Goal: Task Accomplishment & Management: Use online tool/utility

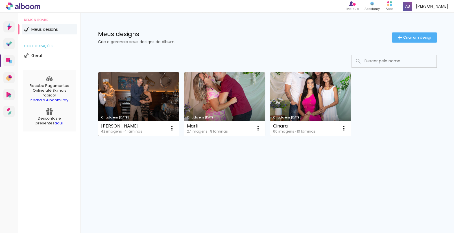
click at [158, 102] on link "Criado em [DATE]" at bounding box center [138, 104] width 81 height 64
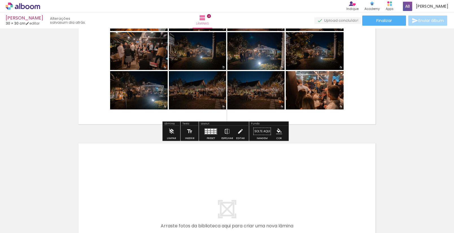
scroll to position [502, 0]
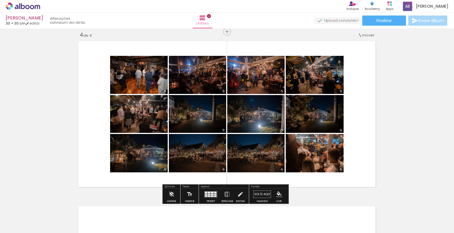
click at [212, 194] on div at bounding box center [212, 194] width 3 height 1
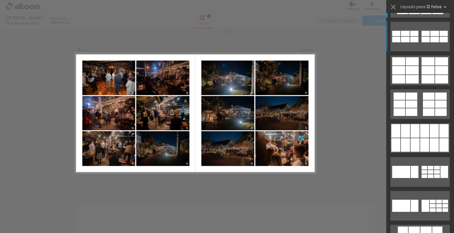
scroll to position [0, 0]
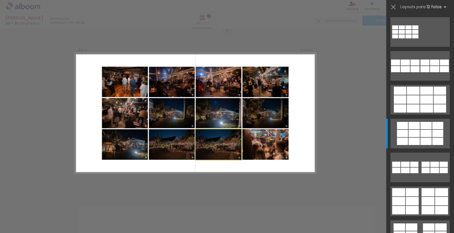
click at [222, 151] on quentale-photo at bounding box center [219, 144] width 46 height 31
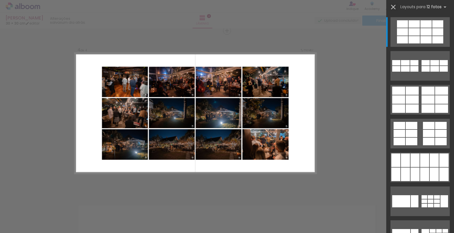
click at [391, 6] on iron-icon at bounding box center [393, 7] width 8 height 8
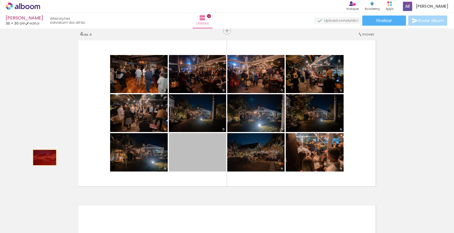
drag, startPoint x: 211, startPoint y: 163, endPoint x: 67, endPoint y: 156, distance: 143.9
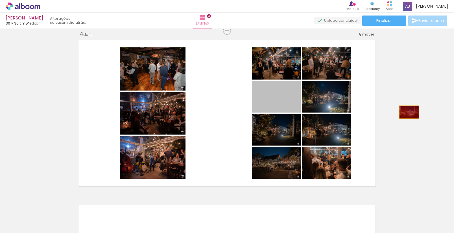
drag, startPoint x: 285, startPoint y: 108, endPoint x: 410, endPoint y: 112, distance: 125.7
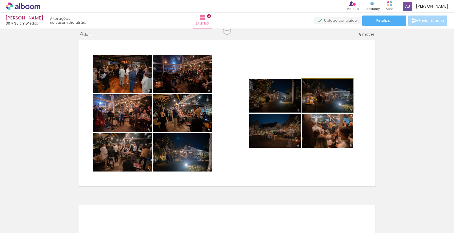
scroll to position [102, 0]
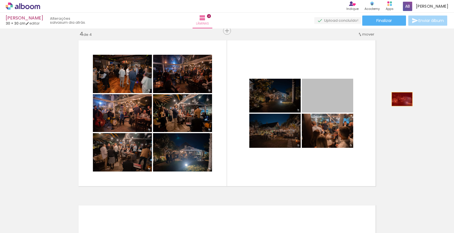
drag, startPoint x: 336, startPoint y: 99, endPoint x: 416, endPoint y: 98, distance: 79.6
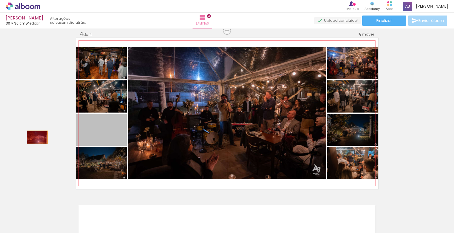
drag, startPoint x: 113, startPoint y: 138, endPoint x: 35, endPoint y: 137, distance: 77.6
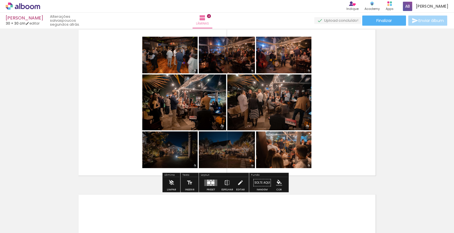
scroll to position [502, 0]
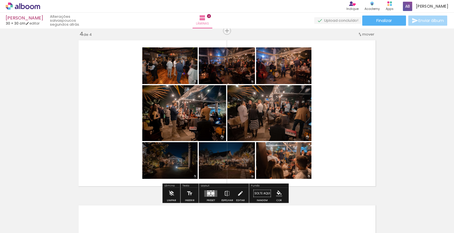
click at [211, 193] on div at bounding box center [212, 193] width 3 height 3
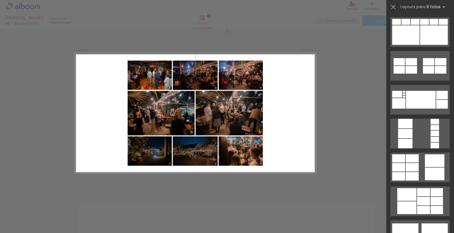
scroll to position [0, 0]
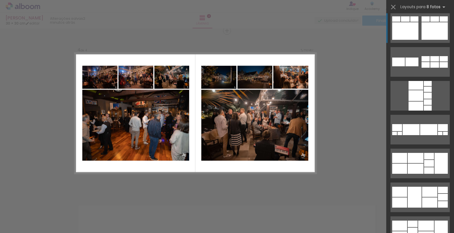
scroll to position [753, 0]
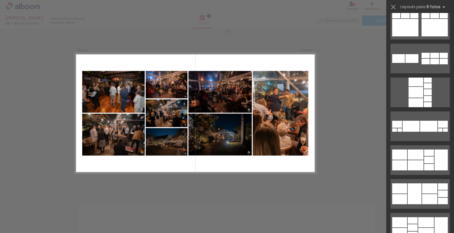
click at [414, 40] on div at bounding box center [420, 23] width 68 height 34
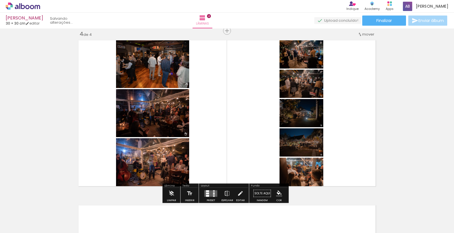
scroll to position [0, 0]
click at [213, 194] on div at bounding box center [214, 194] width 2 height 1
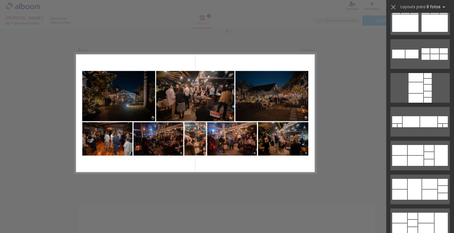
scroll to position [799, 0]
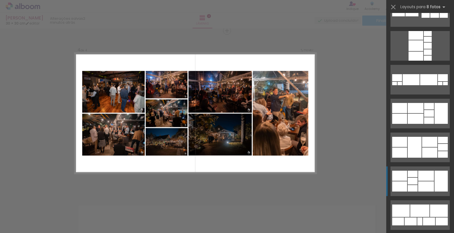
click at [424, 188] on div at bounding box center [426, 187] width 16 height 10
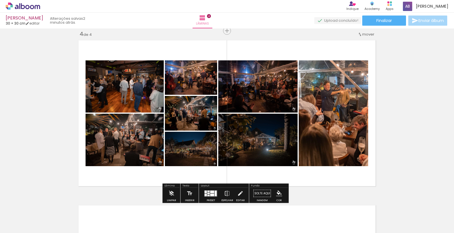
click at [212, 196] on quentale-layouter at bounding box center [210, 193] width 13 height 6
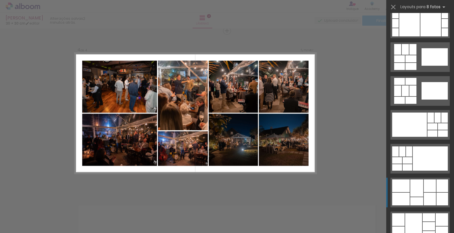
scroll to position [1168, 0]
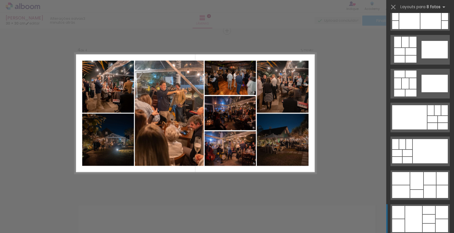
click at [415, 209] on div at bounding box center [413, 219] width 17 height 26
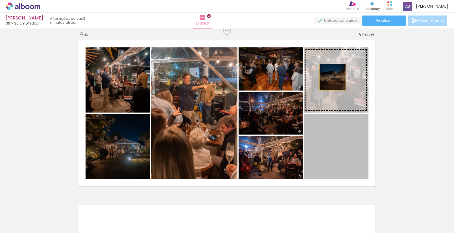
drag, startPoint x: 328, startPoint y: 100, endPoint x: 331, endPoint y: 81, distance: 18.5
click at [0, 0] on slot at bounding box center [0, 0] width 0 height 0
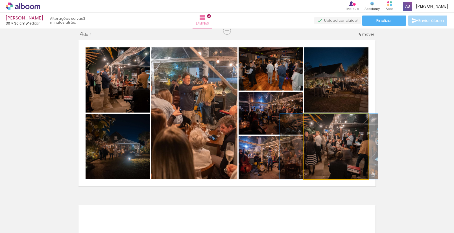
drag, startPoint x: 334, startPoint y: 150, endPoint x: 327, endPoint y: 167, distance: 18.6
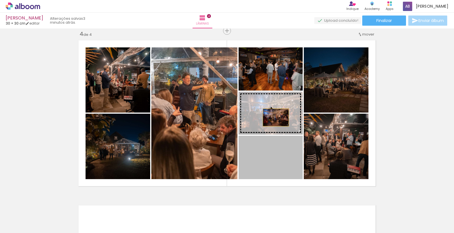
drag, startPoint x: 276, startPoint y: 167, endPoint x: 274, endPoint y: 117, distance: 49.5
click at [0, 0] on slot at bounding box center [0, 0] width 0 height 0
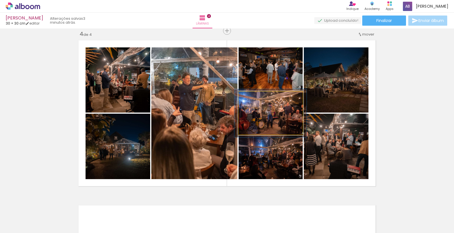
type paper-slider "112"
click at [253, 98] on div at bounding box center [254, 97] width 5 height 5
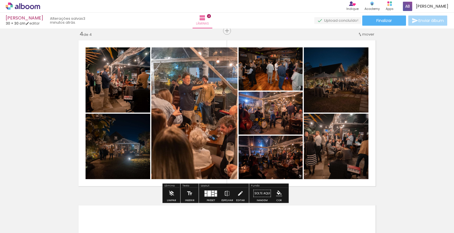
click at [263, 78] on quentale-photo at bounding box center [271, 68] width 64 height 43
click at [273, 154] on quentale-photo at bounding box center [271, 157] width 64 height 43
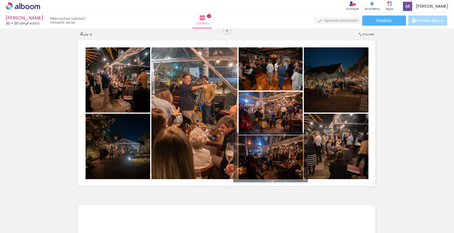
type paper-slider "114"
click at [252, 142] on div at bounding box center [254, 141] width 5 height 5
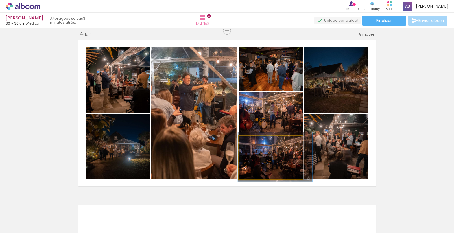
drag, startPoint x: 266, startPoint y: 161, endPoint x: 271, endPoint y: 161, distance: 4.3
drag, startPoint x: 271, startPoint y: 160, endPoint x: 270, endPoint y: 151, distance: 9.1
click at [270, 159] on quentale-photo at bounding box center [271, 157] width 64 height 43
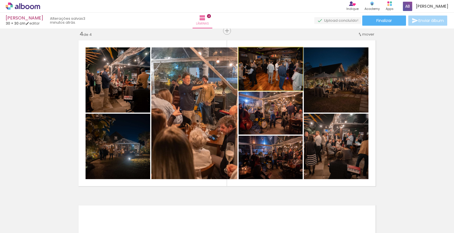
drag, startPoint x: 282, startPoint y: 81, endPoint x: 285, endPoint y: 86, distance: 5.9
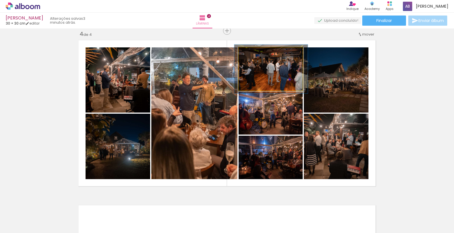
type paper-slider "113"
click at [253, 54] on div at bounding box center [254, 53] width 9 height 9
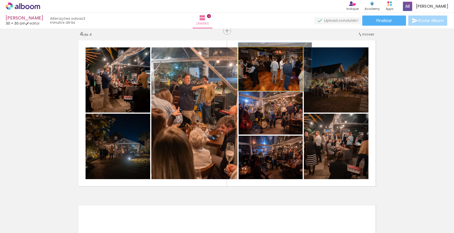
drag, startPoint x: 270, startPoint y: 75, endPoint x: 277, endPoint y: 73, distance: 7.1
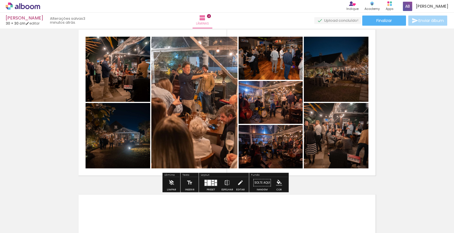
scroll to position [502, 0]
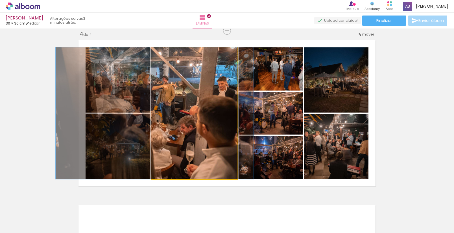
drag, startPoint x: 200, startPoint y: 112, endPoint x: 160, endPoint y: 111, distance: 39.8
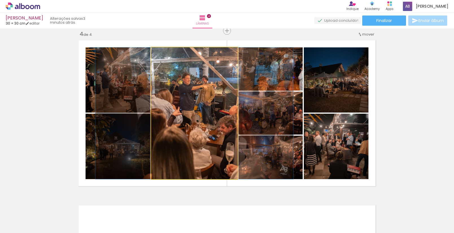
drag, startPoint x: 176, startPoint y: 115, endPoint x: 216, endPoint y: 126, distance: 41.2
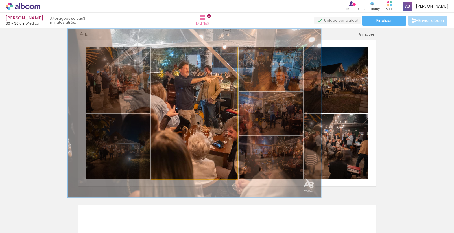
drag, startPoint x: 163, startPoint y: 54, endPoint x: 170, endPoint y: 59, distance: 8.9
type paper-slider "142"
click at [171, 54] on div at bounding box center [170, 53] width 5 height 5
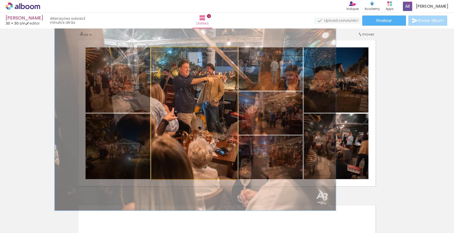
drag, startPoint x: 186, startPoint y: 91, endPoint x: 187, endPoint y: 94, distance: 3.4
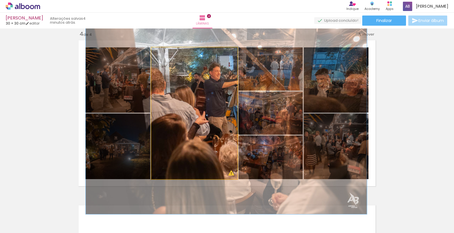
drag, startPoint x: 174, startPoint y: 147, endPoint x: 199, endPoint y: 147, distance: 24.6
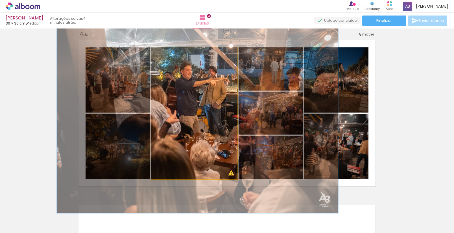
drag, startPoint x: 217, startPoint y: 128, endPoint x: 187, endPoint y: 127, distance: 29.4
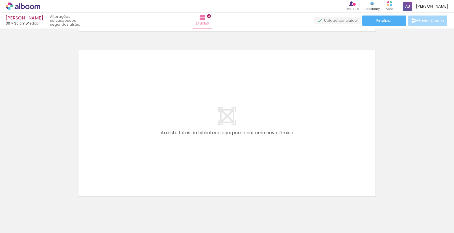
scroll to position [659, 0]
click at [14, 224] on span "Adicionar Fotos" at bounding box center [20, 225] width 17 height 6
click at [0, 0] on input "file" at bounding box center [0, 0] width 0 height 0
click at [23, 223] on span "Adicionar Fotos" at bounding box center [20, 225] width 17 height 6
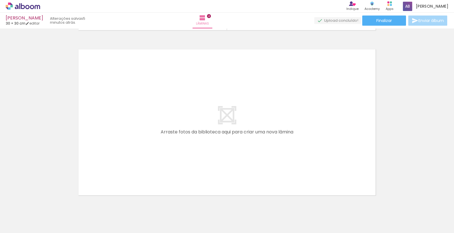
click at [0, 0] on input "file" at bounding box center [0, 0] width 0 height 0
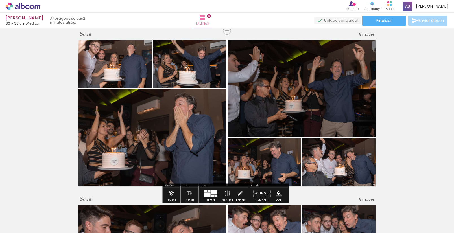
scroll to position [0, 1301]
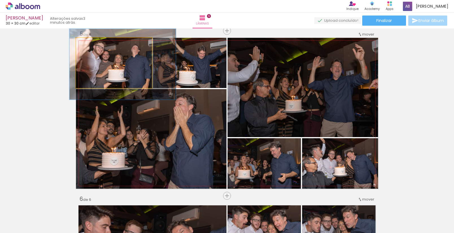
drag, startPoint x: 121, startPoint y: 62, endPoint x: 124, endPoint y: 63, distance: 2.9
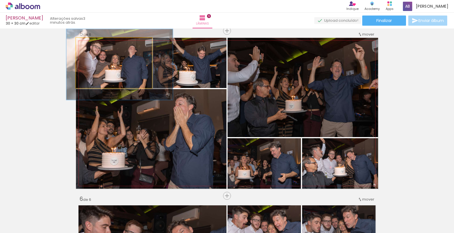
drag, startPoint x: 124, startPoint y: 63, endPoint x: 121, endPoint y: 63, distance: 3.1
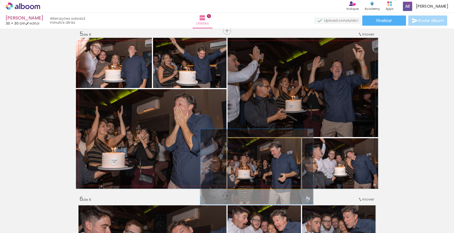
click at [249, 147] on div at bounding box center [251, 144] width 9 height 9
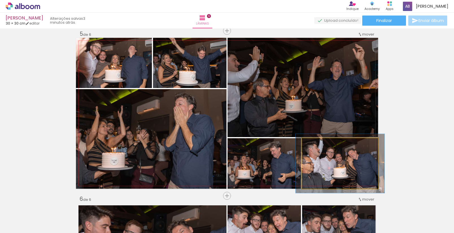
type paper-slider "117"
click at [316, 145] on div at bounding box center [318, 144] width 5 height 5
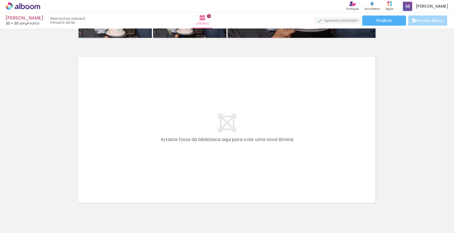
click at [15, 228] on span "Adicionar Fotos" at bounding box center [20, 225] width 17 height 6
click at [0, 0] on input "file" at bounding box center [0, 0] width 0 height 0
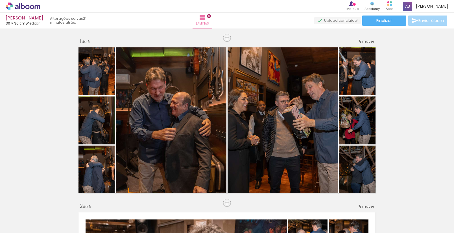
scroll to position [0, 1301]
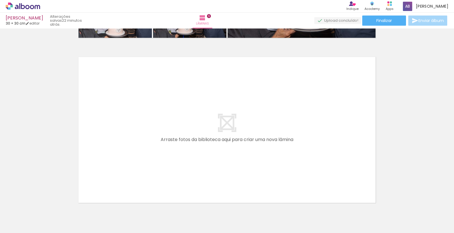
scroll to position [0, 1301]
